Goal: Contribute content: Share content

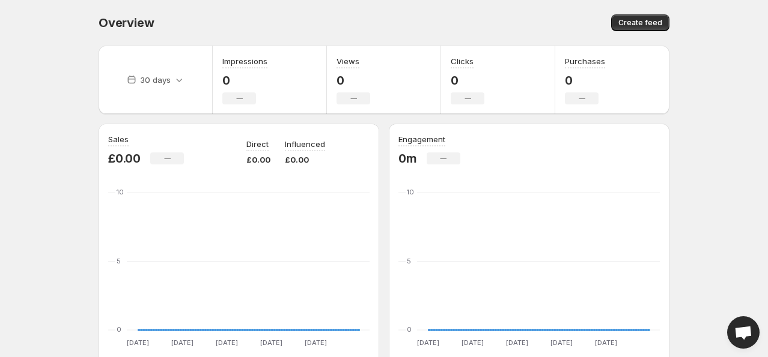
scroll to position [53, 0]
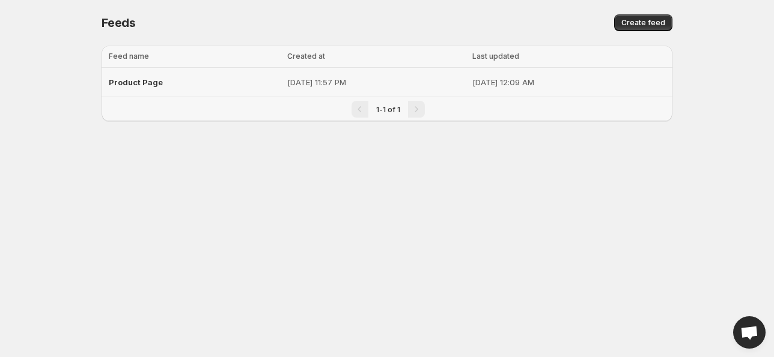
click at [151, 82] on span "Product Page" at bounding box center [136, 82] width 54 height 10
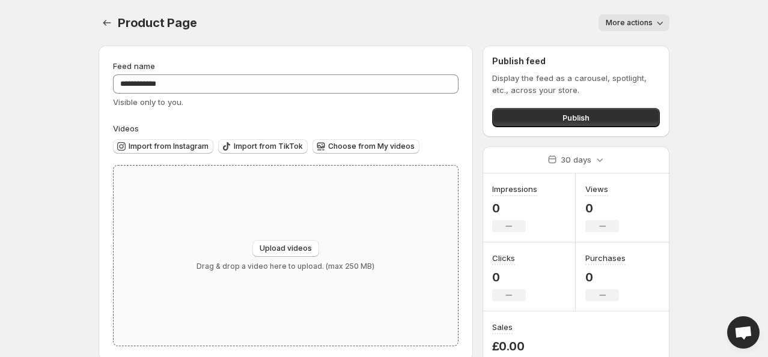
scroll to position [22, 0]
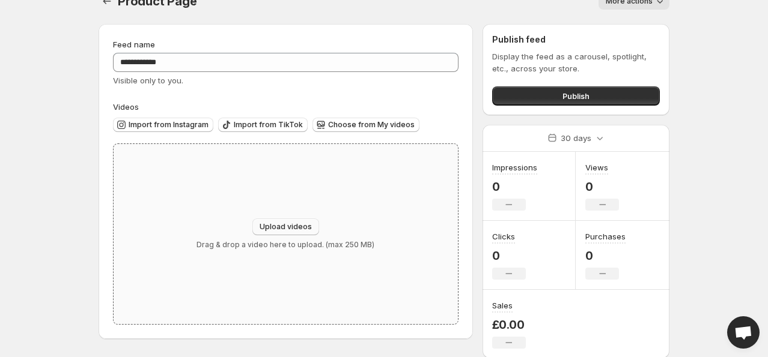
click at [306, 221] on button "Upload videos" at bounding box center [285, 227] width 67 height 17
type input "**********"
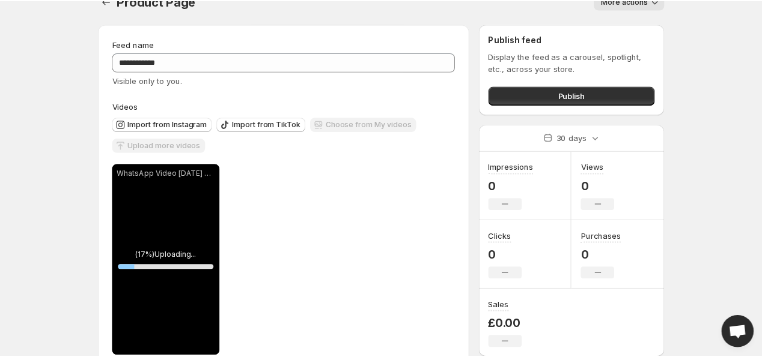
scroll to position [50, 0]
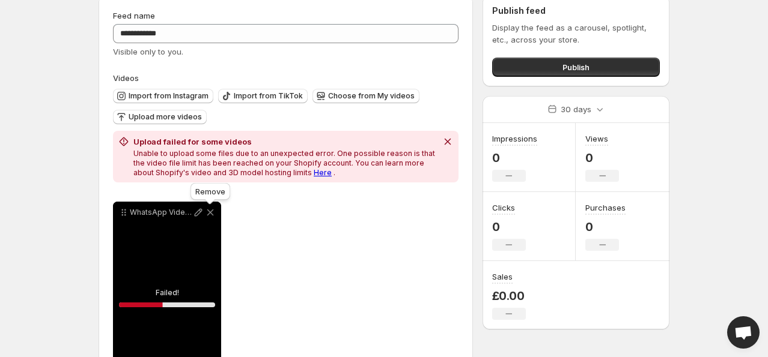
click at [207, 214] on icon at bounding box center [210, 213] width 12 height 12
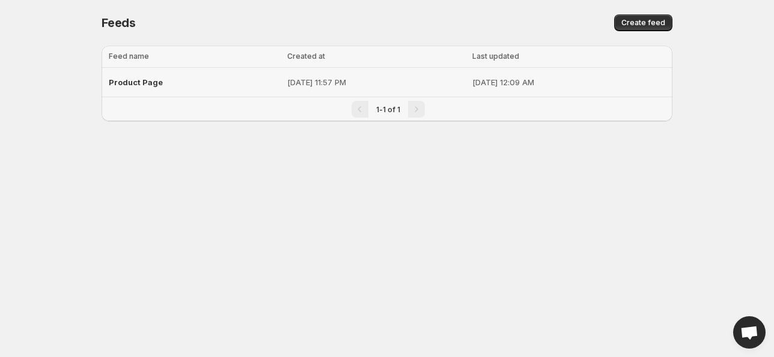
click at [148, 77] on span "Product Page" at bounding box center [136, 82] width 54 height 10
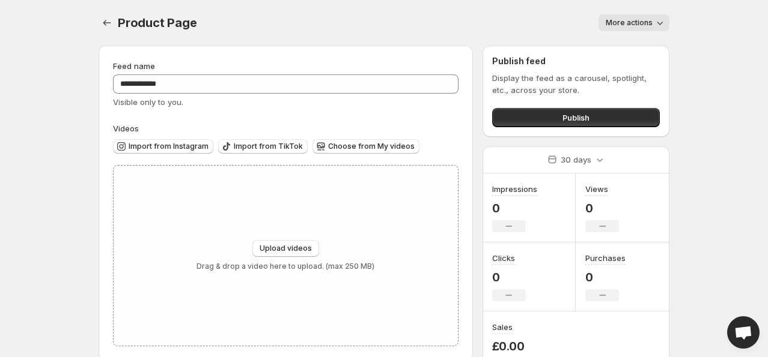
scroll to position [22, 0]
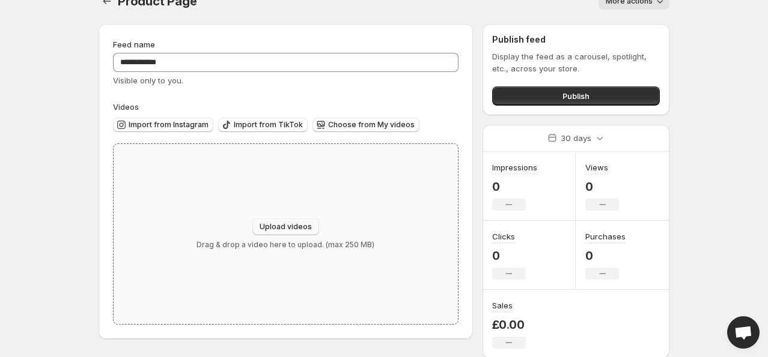
click at [264, 221] on button "Upload videos" at bounding box center [285, 227] width 67 height 17
type input "**********"
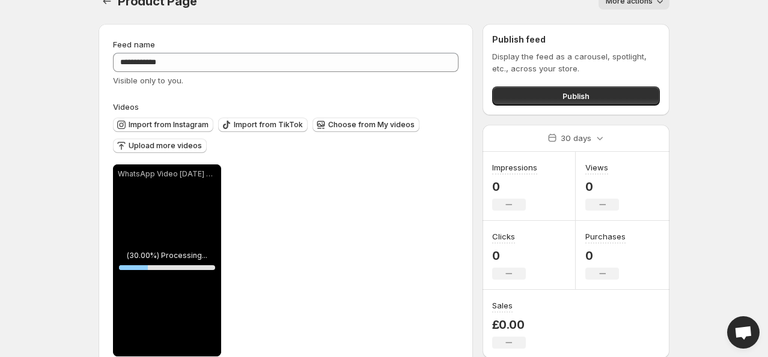
scroll to position [50, 0]
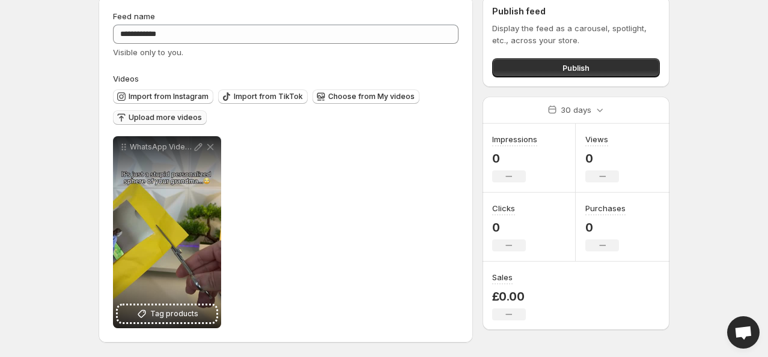
click at [192, 117] on span "Upload more videos" at bounding box center [165, 118] width 73 height 10
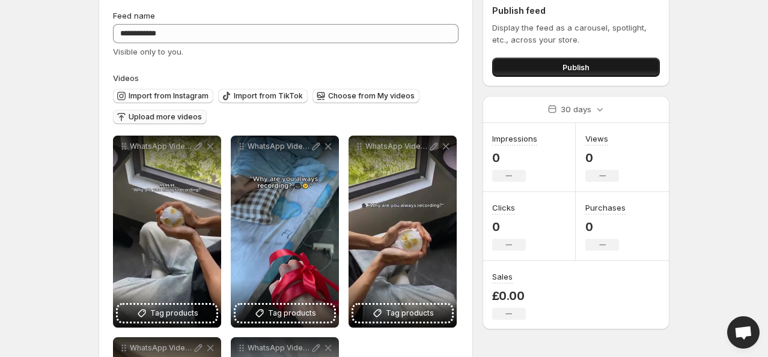
click at [560, 65] on button "Publish" at bounding box center [576, 67] width 168 height 19
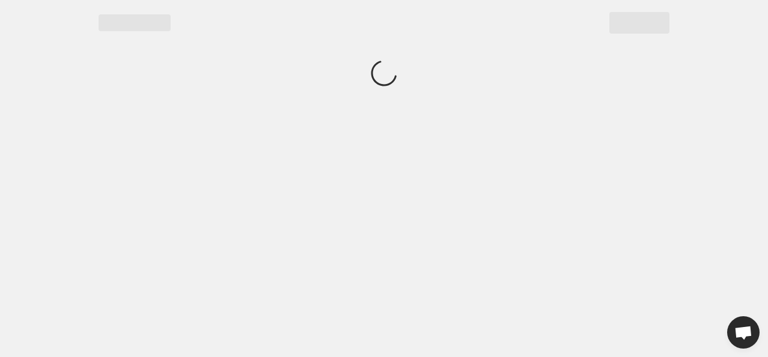
scroll to position [0, 0]
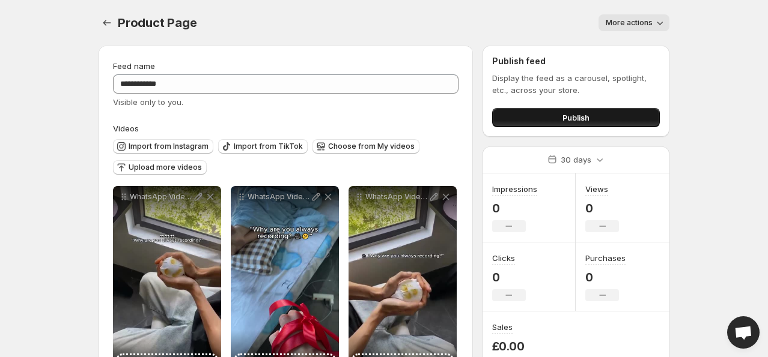
click at [514, 115] on button "Publish" at bounding box center [576, 117] width 168 height 19
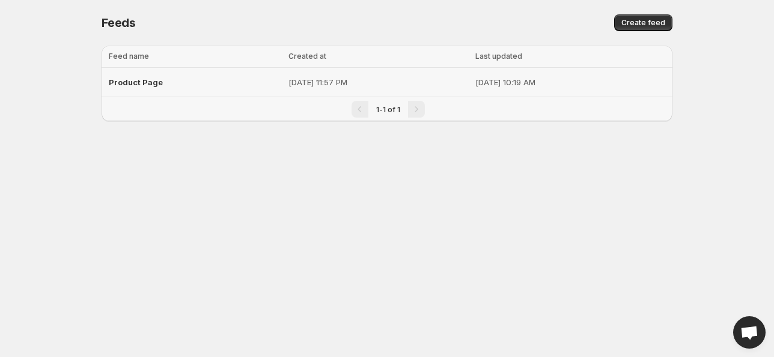
click at [138, 80] on span "Product Page" at bounding box center [136, 82] width 54 height 10
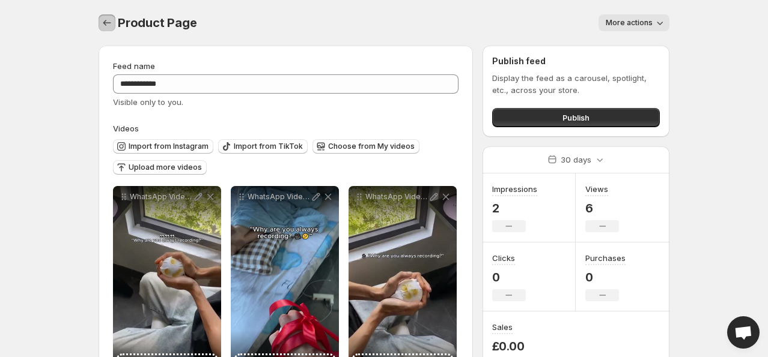
click at [109, 24] on icon "Settings" at bounding box center [107, 23] width 12 height 12
